Goal: Information Seeking & Learning: Learn about a topic

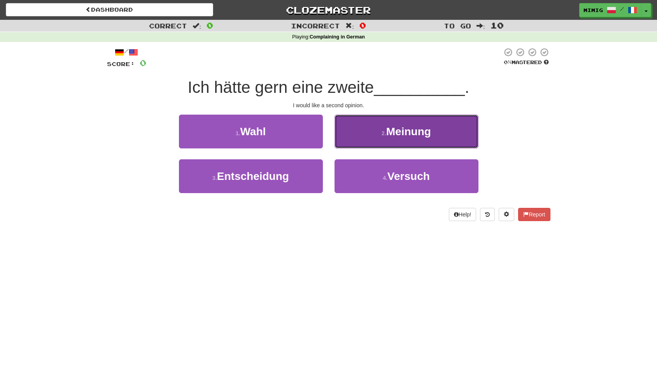
click at [406, 131] on span "Meinung" at bounding box center [408, 132] width 45 height 12
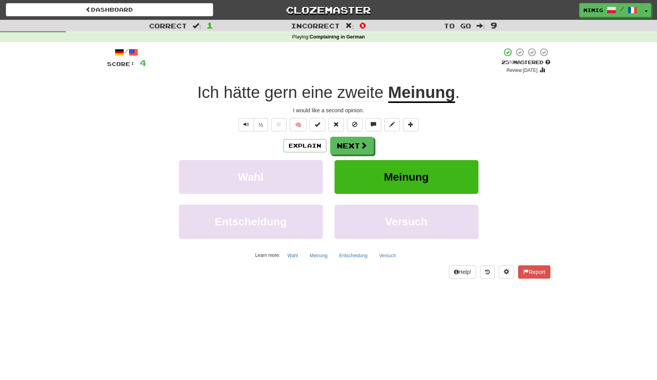
click at [224, 93] on span "Ich" at bounding box center [242, 92] width 36 height 19
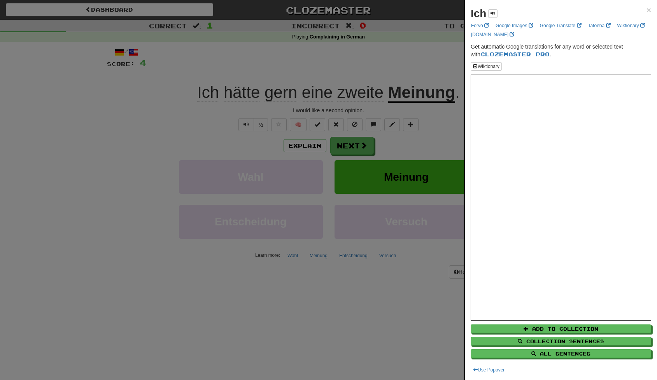
click at [249, 72] on div at bounding box center [328, 190] width 657 height 380
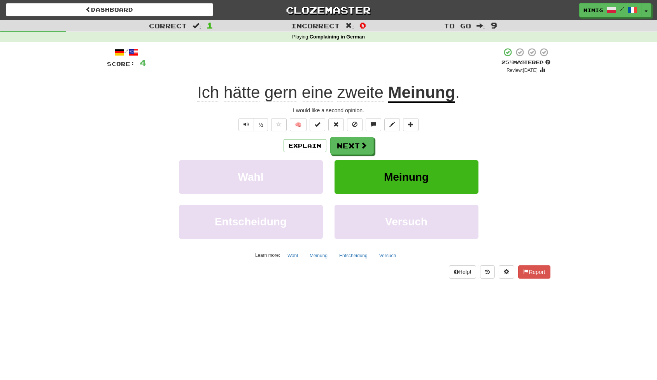
click at [460, 95] on span "." at bounding box center [457, 92] width 5 height 18
click at [195, 90] on div "Ich hätte gern eine zweite Meinung ." at bounding box center [328, 92] width 443 height 21
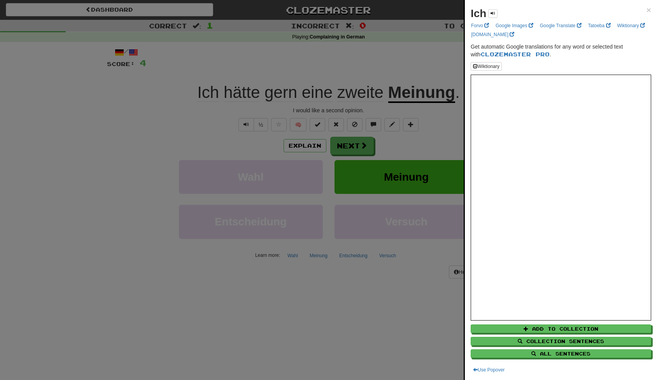
click at [306, 61] on div at bounding box center [328, 190] width 657 height 380
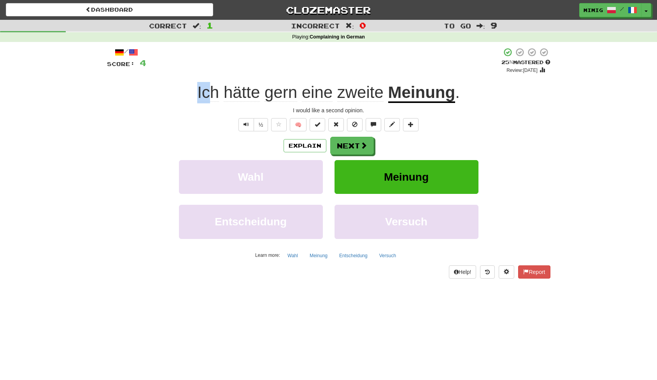
drag, startPoint x: 199, startPoint y: 95, endPoint x: 216, endPoint y: 96, distance: 16.4
click at [216, 96] on div "Ich hätte gern eine zweite Meinung ." at bounding box center [328, 92] width 443 height 21
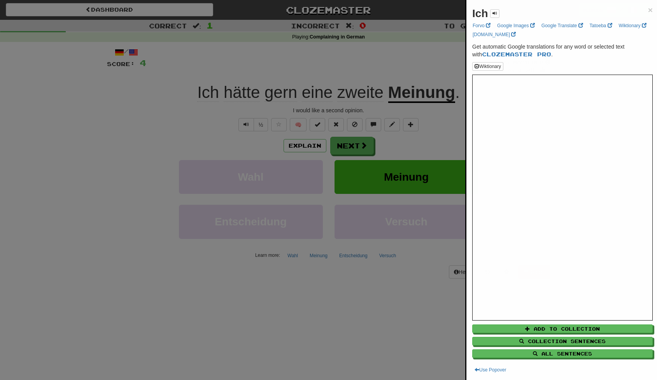
click at [283, 100] on div at bounding box center [328, 190] width 657 height 380
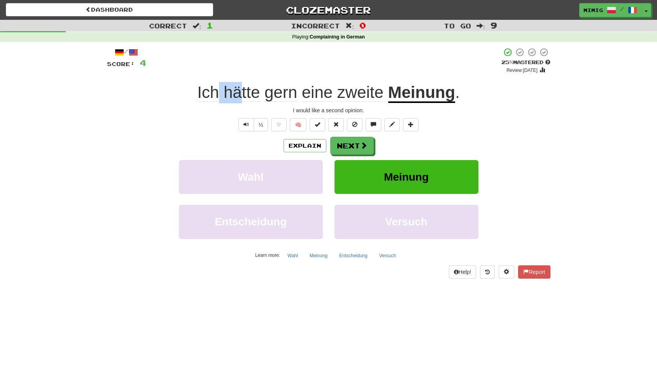
drag, startPoint x: 236, startPoint y: 96, endPoint x: 251, endPoint y: 96, distance: 14.8
click at [246, 96] on span "Ich hätte gern eine zweite" at bounding box center [292, 92] width 191 height 19
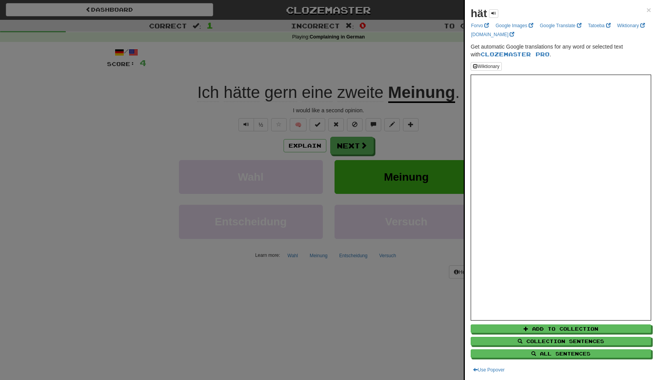
click at [236, 67] on div at bounding box center [328, 190] width 657 height 380
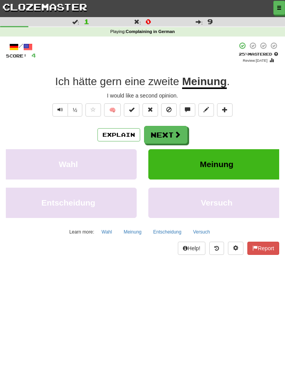
scroll to position [0, 12]
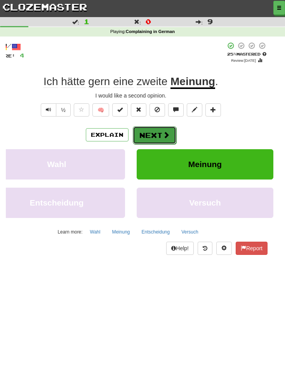
click at [161, 134] on button "Next" at bounding box center [155, 135] width 44 height 18
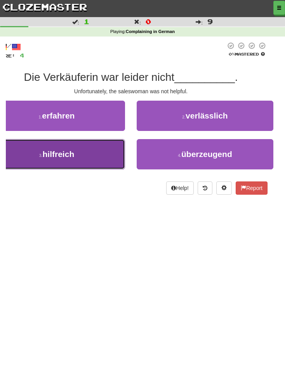
click at [85, 153] on button "3 . hilfreich" at bounding box center [56, 154] width 137 height 30
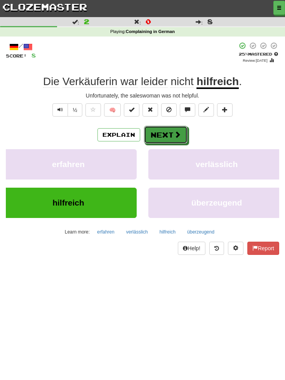
click at [170, 133] on button "Next" at bounding box center [166, 135] width 44 height 18
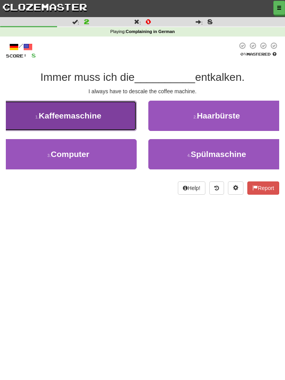
click at [92, 119] on span "Kaffeemaschine" at bounding box center [70, 115] width 63 height 9
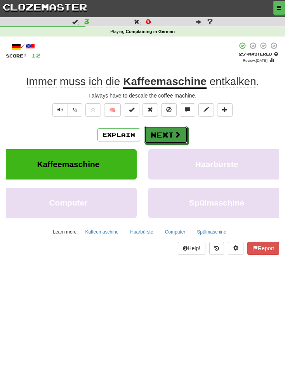
click at [166, 135] on button "Next" at bounding box center [166, 135] width 44 height 18
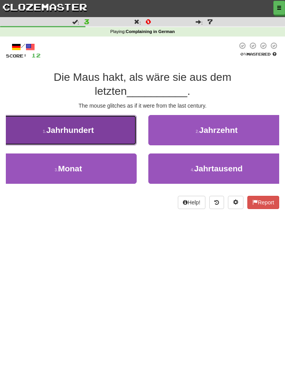
click at [105, 115] on button "1 . Jahrhundert" at bounding box center [68, 130] width 137 height 30
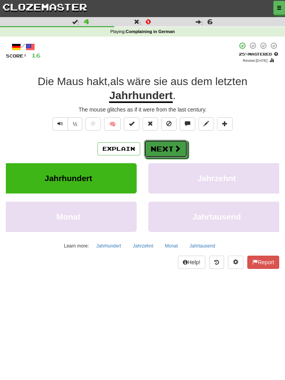
click at [167, 148] on button "Next" at bounding box center [166, 149] width 44 height 18
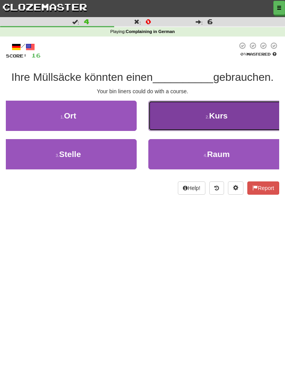
click at [199, 115] on button "2 . Kurs" at bounding box center [217, 116] width 137 height 30
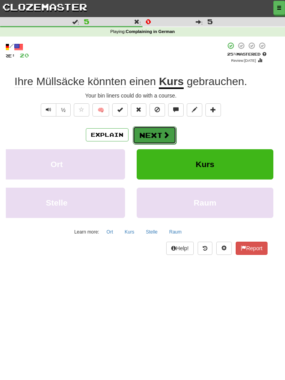
click at [159, 133] on button "Next" at bounding box center [155, 135] width 44 height 18
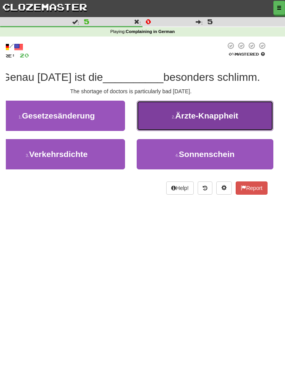
click at [194, 116] on span "Ärzte-Knappheit" at bounding box center [206, 115] width 63 height 9
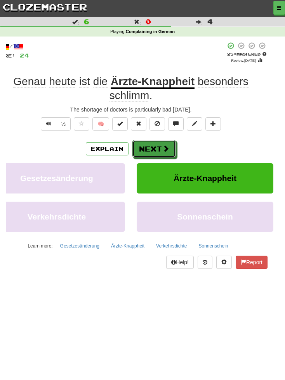
click at [153, 149] on button "Next" at bounding box center [155, 149] width 44 height 18
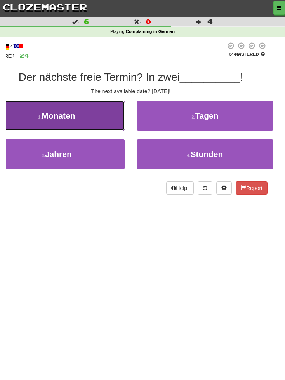
scroll to position [0, 0]
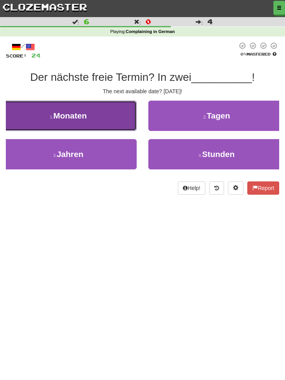
click at [74, 115] on span "Monaten" at bounding box center [69, 115] width 33 height 9
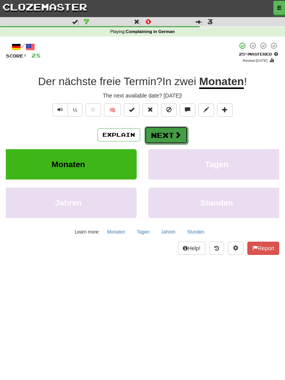
click at [166, 135] on button "Next" at bounding box center [167, 135] width 44 height 18
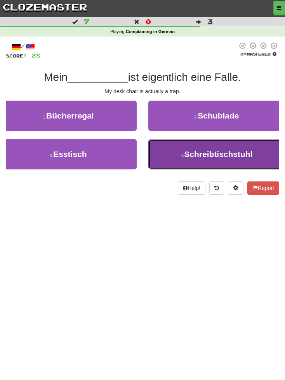
click at [215, 154] on span "Schreibtischstuhl" at bounding box center [218, 154] width 68 height 9
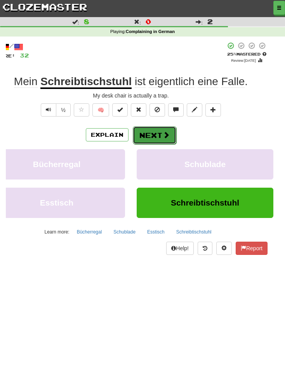
click at [161, 134] on button "Next" at bounding box center [155, 135] width 44 height 18
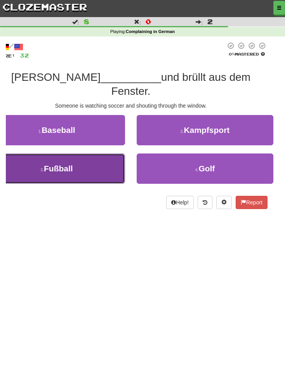
scroll to position [0, 0]
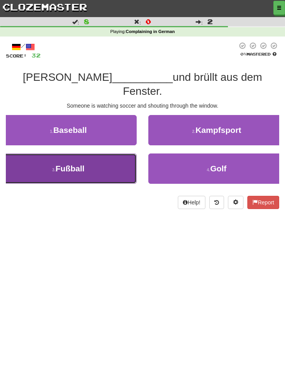
click at [91, 156] on button "3 . Fußball" at bounding box center [68, 169] width 137 height 30
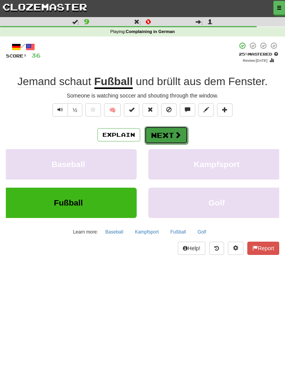
click at [171, 133] on button "Next" at bounding box center [167, 135] width 44 height 18
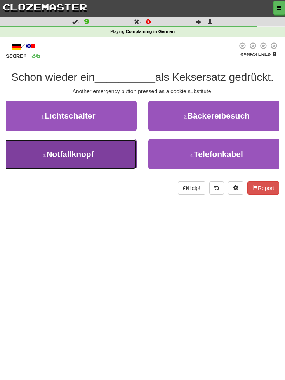
click at [82, 155] on span "Notfallknopf" at bounding box center [69, 154] width 47 height 9
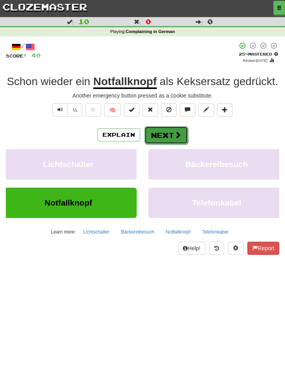
click at [168, 136] on button "Next" at bounding box center [167, 135] width 44 height 18
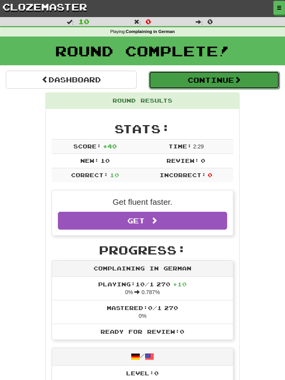
click at [193, 81] on button "Continue" at bounding box center [214, 80] width 131 height 18
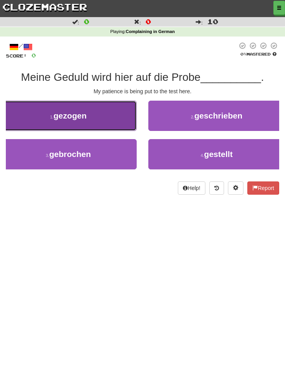
click at [82, 118] on span "gezogen" at bounding box center [70, 115] width 33 height 9
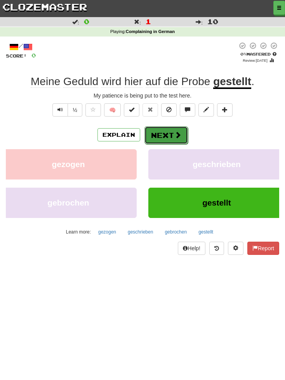
click at [166, 134] on button "Next" at bounding box center [167, 135] width 44 height 18
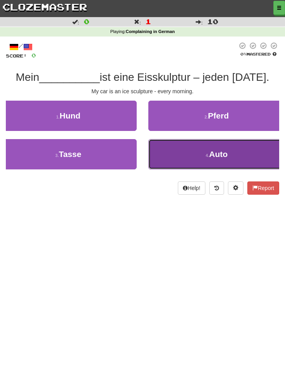
click at [216, 155] on span "Auto" at bounding box center [218, 154] width 19 height 9
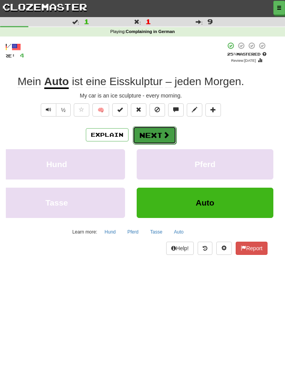
click at [155, 134] on button "Next" at bounding box center [155, 135] width 44 height 18
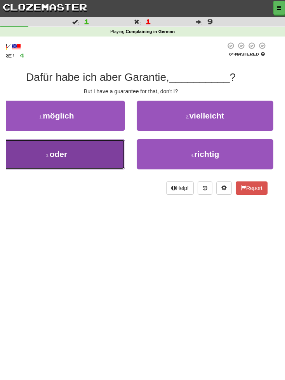
click at [85, 155] on button "3 . oder" at bounding box center [56, 154] width 137 height 30
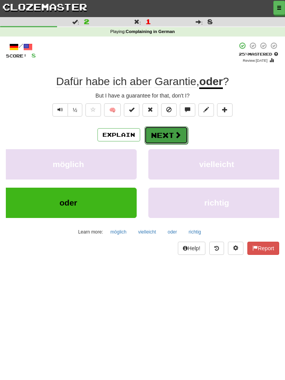
click at [167, 134] on button "Next" at bounding box center [167, 135] width 44 height 18
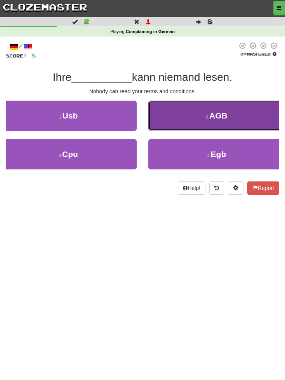
scroll to position [0, 12]
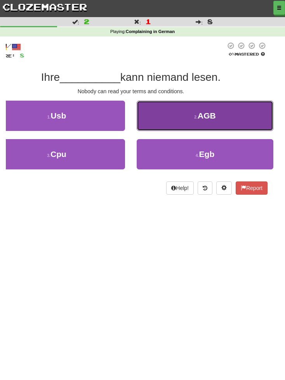
click at [190, 120] on button "2 . AGB" at bounding box center [205, 116] width 137 height 30
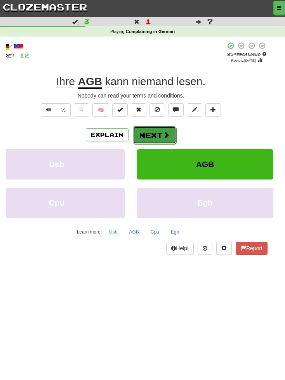
click at [159, 134] on button "Next" at bounding box center [155, 135] width 44 height 18
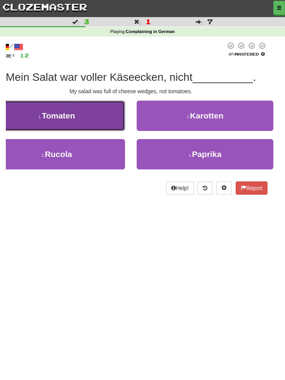
click at [81, 126] on button "1 . Tomaten" at bounding box center [56, 116] width 137 height 30
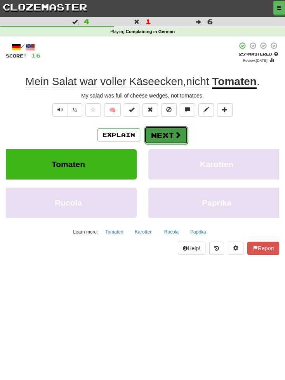
drag, startPoint x: 289, startPoint y: 172, endPoint x: 172, endPoint y: 133, distance: 123.8
click at [172, 133] on button "Next" at bounding box center [167, 135] width 44 height 18
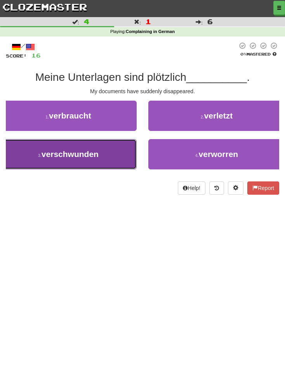
click at [104, 154] on button "3 . verschwunden" at bounding box center [68, 154] width 137 height 30
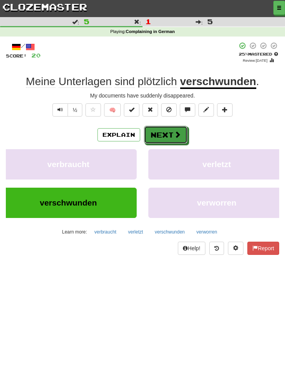
click at [176, 133] on span at bounding box center [177, 134] width 7 height 7
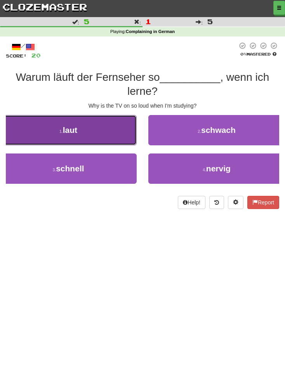
click at [90, 132] on button "1 . laut" at bounding box center [68, 130] width 137 height 30
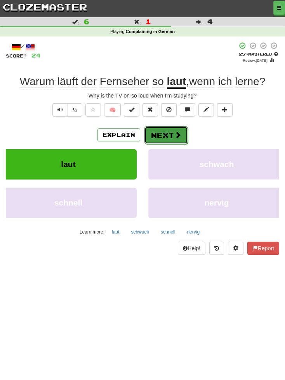
click at [174, 136] on button "Next" at bounding box center [167, 135] width 44 height 18
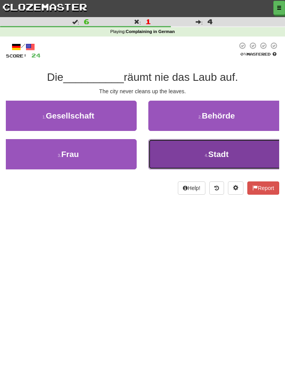
click at [206, 156] on button "4 . Stadt" at bounding box center [217, 154] width 137 height 30
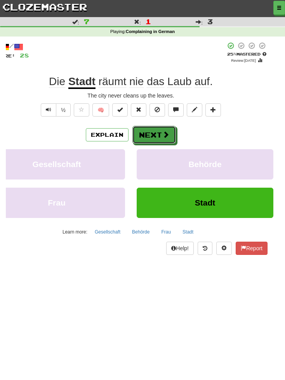
click at [157, 131] on button "Next" at bounding box center [155, 135] width 44 height 18
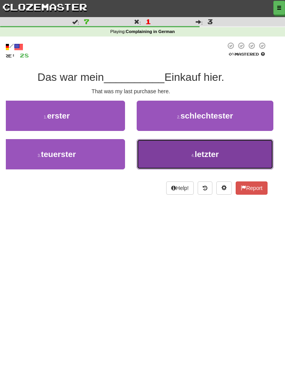
click at [211, 156] on span "letzter" at bounding box center [207, 154] width 24 height 9
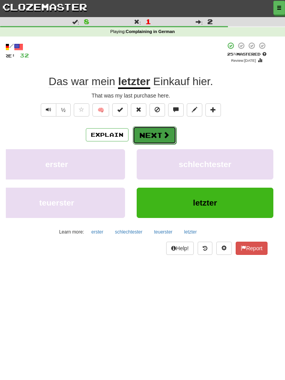
click at [163, 133] on span at bounding box center [166, 134] width 7 height 7
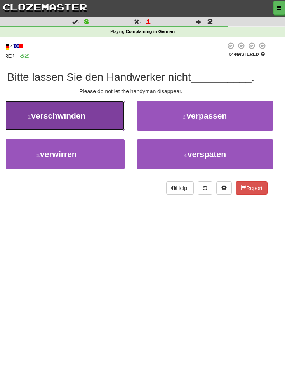
scroll to position [0, 0]
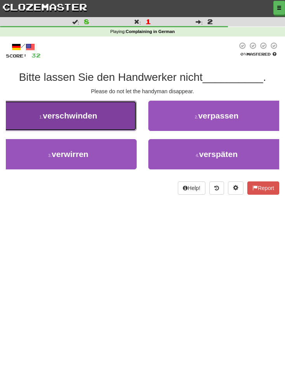
click at [81, 119] on span "verschwinden" at bounding box center [70, 115] width 54 height 9
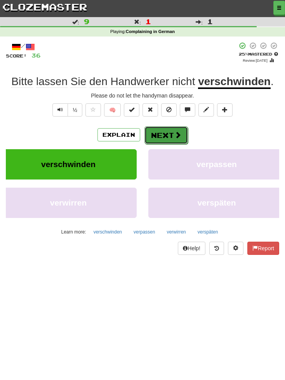
click at [175, 133] on span at bounding box center [178, 134] width 7 height 7
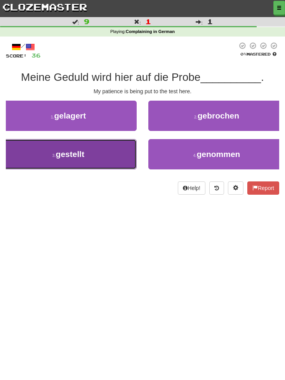
click at [101, 155] on button "3 . gestellt" at bounding box center [68, 154] width 137 height 30
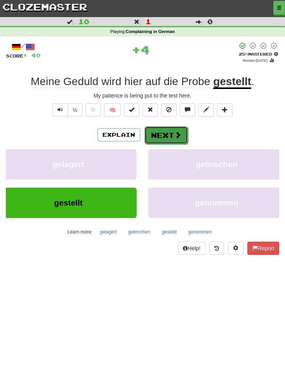
click at [168, 134] on button "Next" at bounding box center [167, 135] width 44 height 18
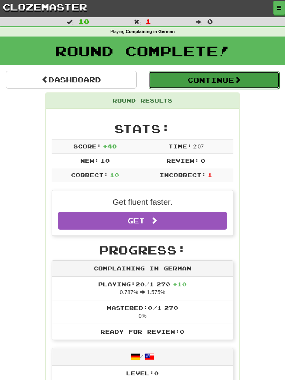
click at [194, 80] on button "Continue" at bounding box center [214, 80] width 131 height 18
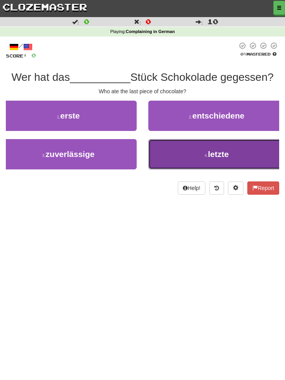
click at [212, 156] on span "letzte" at bounding box center [218, 154] width 21 height 9
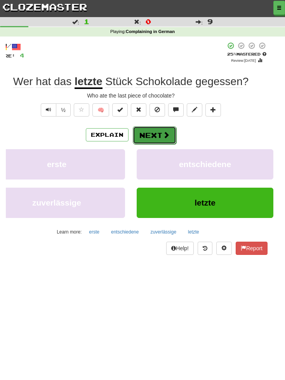
click at [163, 136] on span at bounding box center [166, 134] width 7 height 7
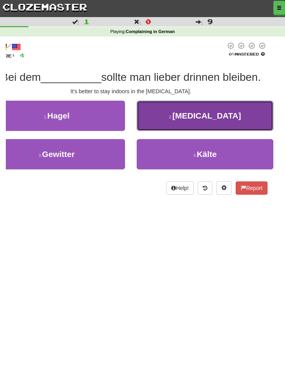
click at [197, 117] on span "Smog" at bounding box center [207, 115] width 69 height 9
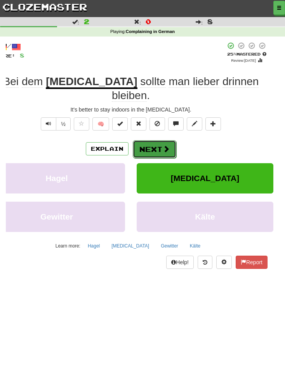
click at [156, 140] on button "Next" at bounding box center [155, 149] width 44 height 18
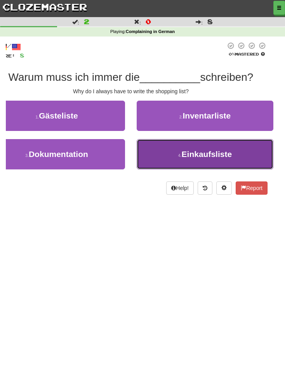
click at [210, 156] on span "Einkaufsliste" at bounding box center [207, 154] width 51 height 9
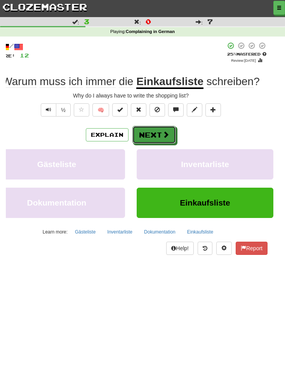
click at [160, 134] on button "Next" at bounding box center [155, 135] width 44 height 18
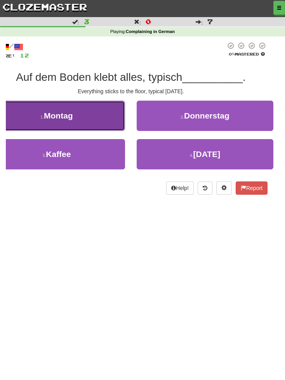
scroll to position [0, 0]
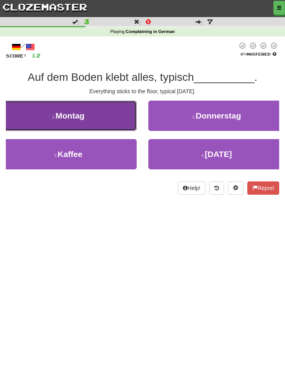
click at [87, 117] on button "1 . Montag" at bounding box center [68, 116] width 137 height 30
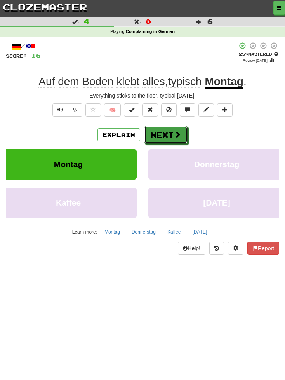
click at [166, 134] on button "Next" at bounding box center [166, 135] width 44 height 18
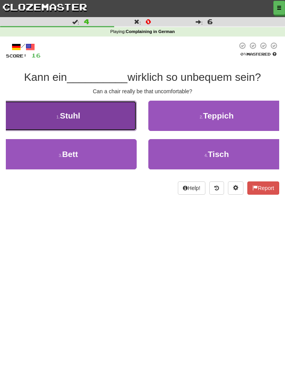
click at [96, 120] on button "1 . Stuhl" at bounding box center [68, 116] width 137 height 30
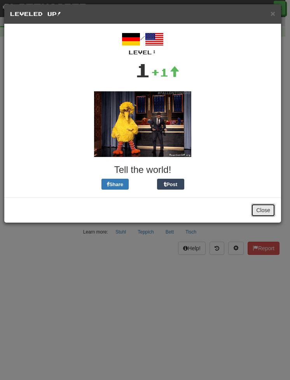
click at [262, 212] on button "Close" at bounding box center [263, 210] width 24 height 13
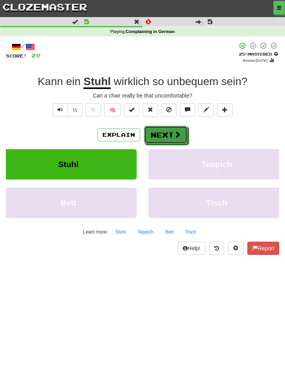
click at [172, 135] on button "Next" at bounding box center [166, 135] width 44 height 18
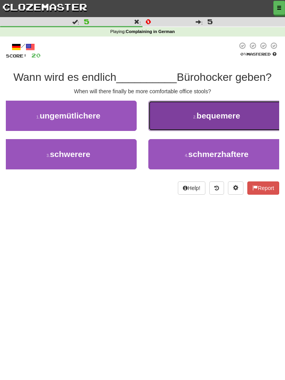
click at [208, 117] on span "bequemere" at bounding box center [219, 115] width 44 height 9
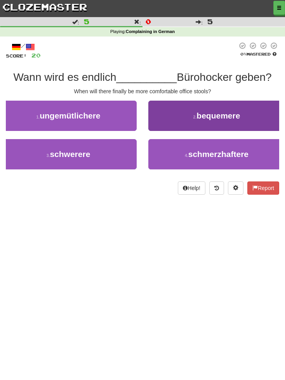
scroll to position [0, 12]
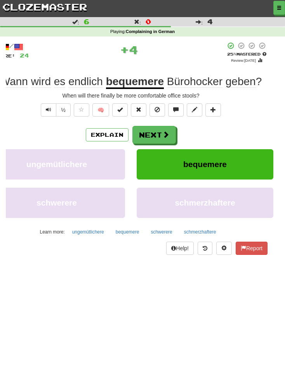
click at [208, 117] on div "½ 🧠" at bounding box center [131, 111] width 274 height 17
click at [156, 133] on button "Next" at bounding box center [155, 135] width 44 height 18
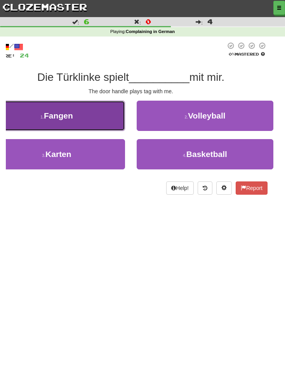
click at [73, 116] on button "1 . Fangen" at bounding box center [56, 116] width 137 height 30
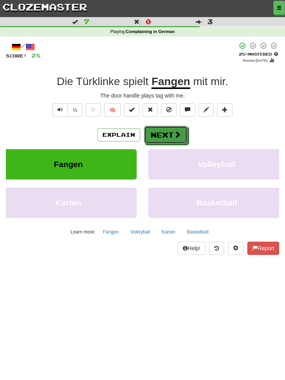
click at [171, 134] on button "Next" at bounding box center [166, 135] width 44 height 18
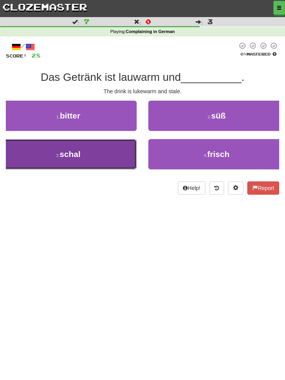
click at [101, 152] on button "3 . schal" at bounding box center [68, 154] width 137 height 30
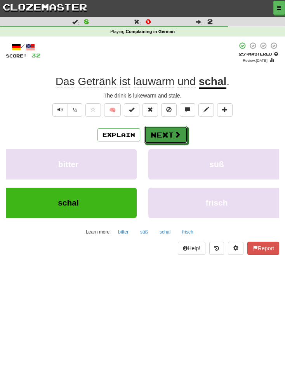
click at [173, 132] on button "Next" at bounding box center [166, 135] width 44 height 18
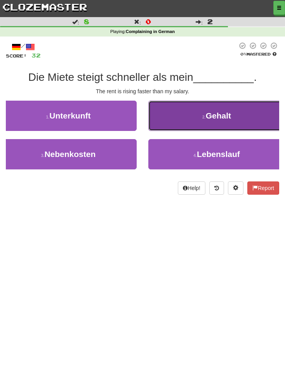
click at [212, 121] on button "2 . Gehalt" at bounding box center [217, 116] width 137 height 30
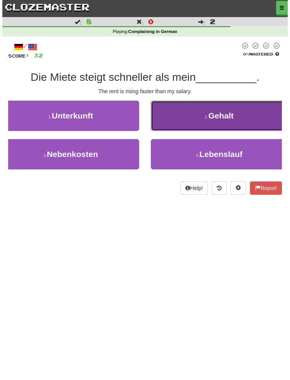
scroll to position [0, 12]
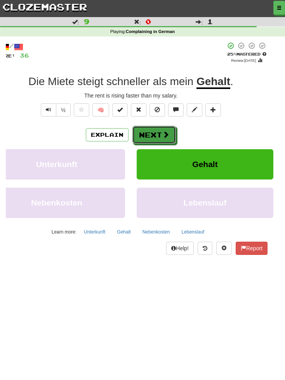
click at [159, 135] on button "Next" at bounding box center [155, 135] width 44 height 18
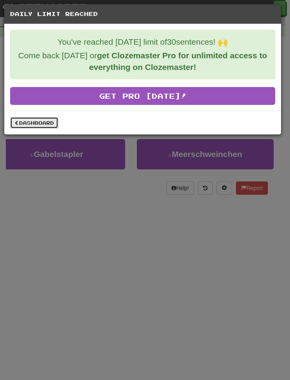
click at [44, 123] on link "Dashboard" at bounding box center [34, 123] width 48 height 12
